Goal: Task Accomplishment & Management: Complete application form

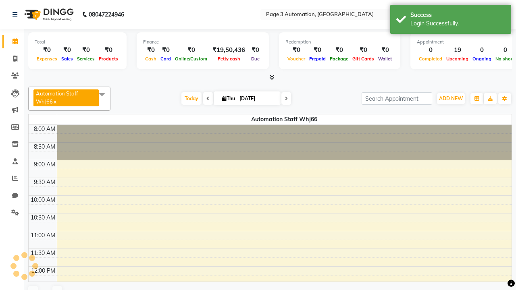
select select "en"
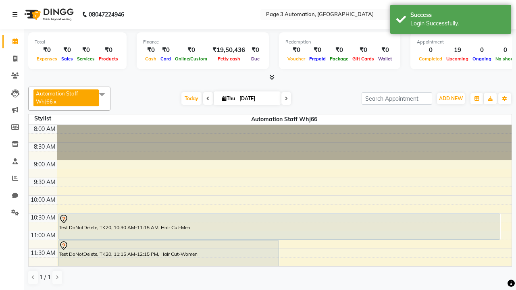
click at [17, 15] on icon at bounding box center [15, 15] width 5 height 6
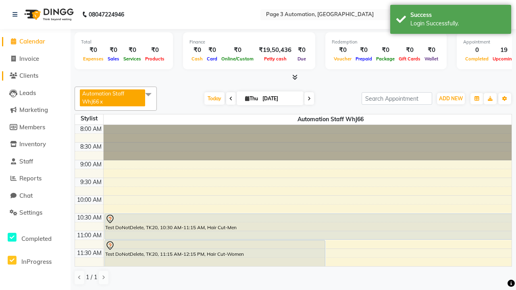
click at [35, 76] on span "Clients" at bounding box center [28, 76] width 19 height 8
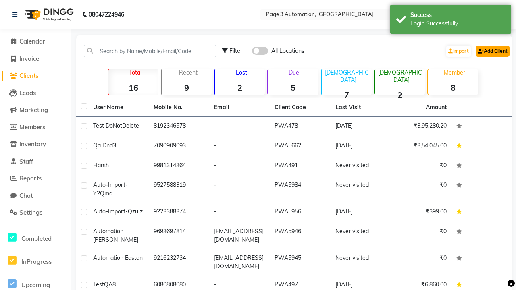
click at [492, 51] on link "Add Client" at bounding box center [493, 51] width 34 height 11
select select "22"
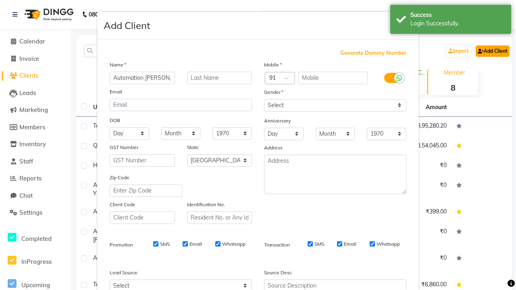
type input "Automation [PERSON_NAME]"
type input "9888981535"
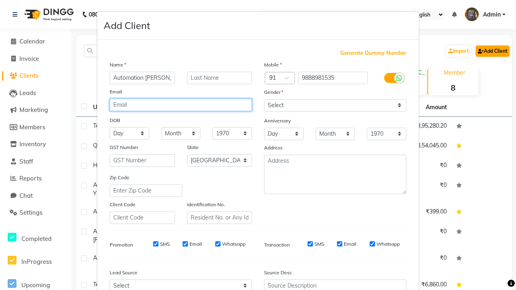
type input "[EMAIL_ADDRESS][DOMAIN_NAME]"
select select "[DEMOGRAPHIC_DATA]"
type input "[EMAIL_ADDRESS][DOMAIN_NAME]"
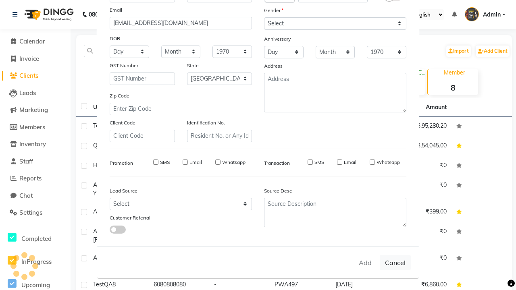
select select
select select "null"
select select
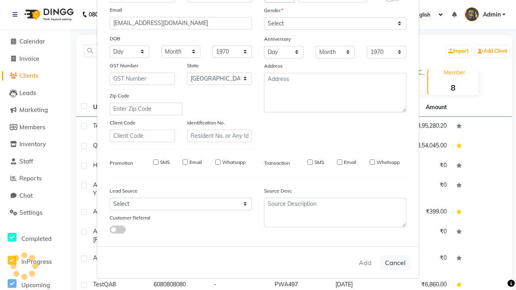
select select
checkbox input "false"
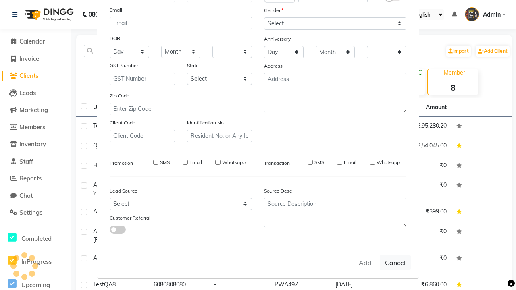
checkbox input "false"
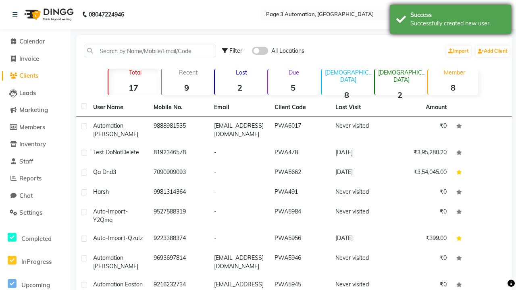
click at [451, 21] on div "Successfully created new user." at bounding box center [458, 23] width 95 height 8
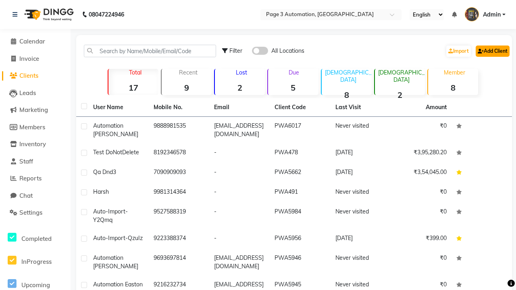
click at [492, 51] on link "Add Client" at bounding box center [493, 51] width 34 height 11
select select "22"
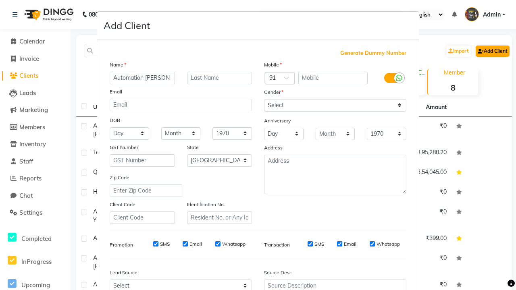
type input "Automation [PERSON_NAME]"
type input "9566268716"
type input "[EMAIL_ADDRESS][DOMAIN_NAME]"
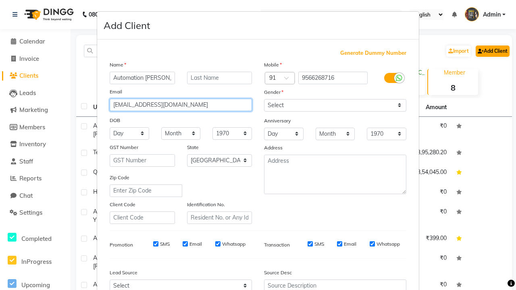
select select "[DEMOGRAPHIC_DATA]"
type input "[EMAIL_ADDRESS][DOMAIN_NAME]"
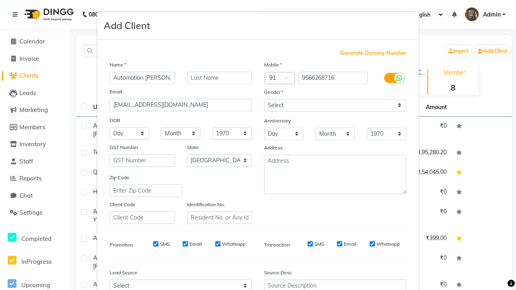
select select "3122"
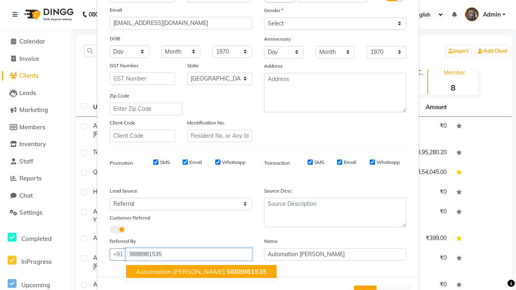
click at [188, 271] on span "Automation [PERSON_NAME]" at bounding box center [180, 272] width 89 height 8
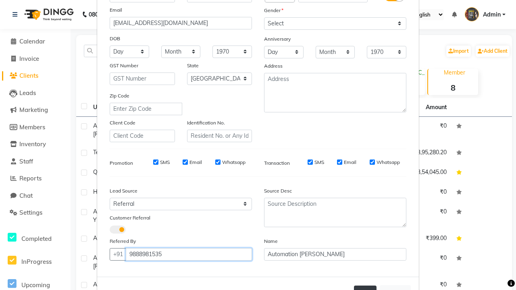
type input "9888981535"
click at [365, 286] on button "Add" at bounding box center [365, 293] width 23 height 15
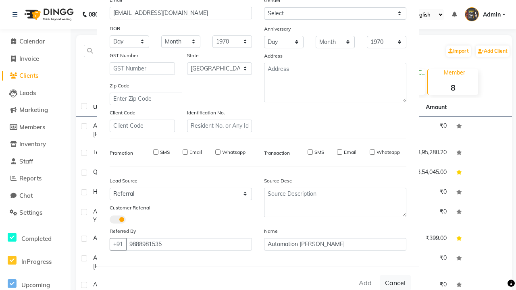
select select
select select "null"
select select
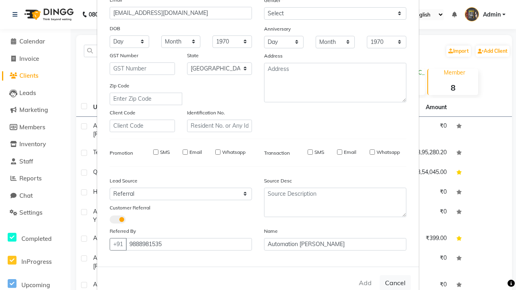
select select
checkbox input "false"
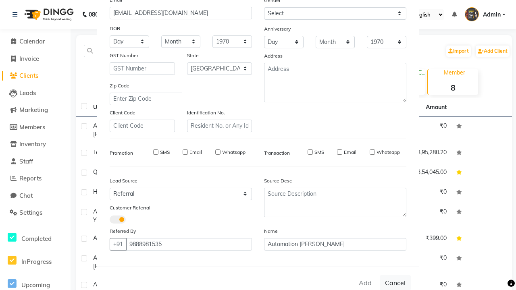
checkbox input "false"
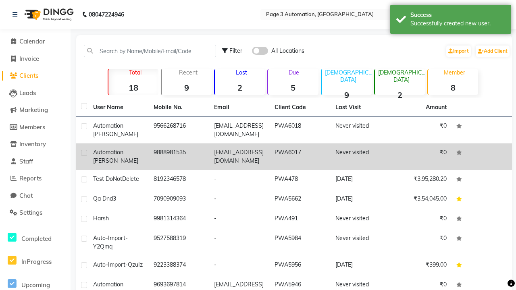
click at [451, 21] on div "Successfully created new user." at bounding box center [458, 23] width 95 height 8
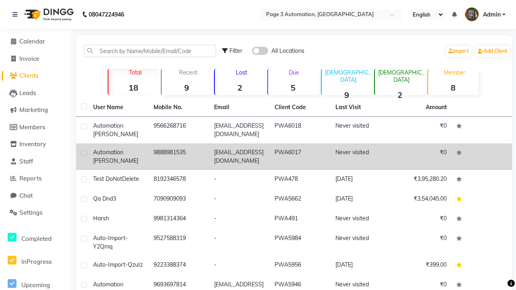
click at [84, 153] on label at bounding box center [84, 153] width 6 height 6
click at [84, 153] on input "checkbox" at bounding box center [83, 153] width 5 height 5
checkbox input "true"
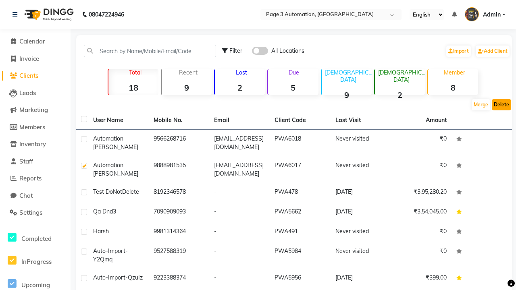
click at [502, 105] on button "Delete" at bounding box center [501, 104] width 19 height 11
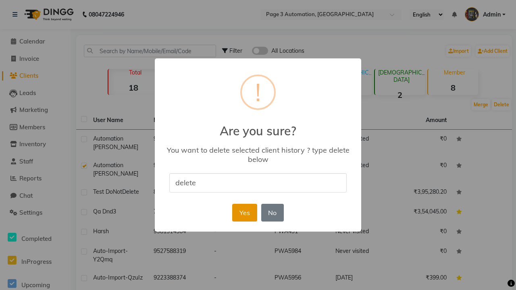
type input "delete"
click at [244, 213] on button "Yes" at bounding box center [244, 213] width 25 height 18
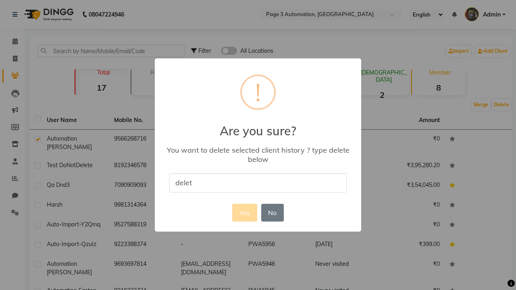
type input "delete"
